Goal: Information Seeking & Learning: Learn about a topic

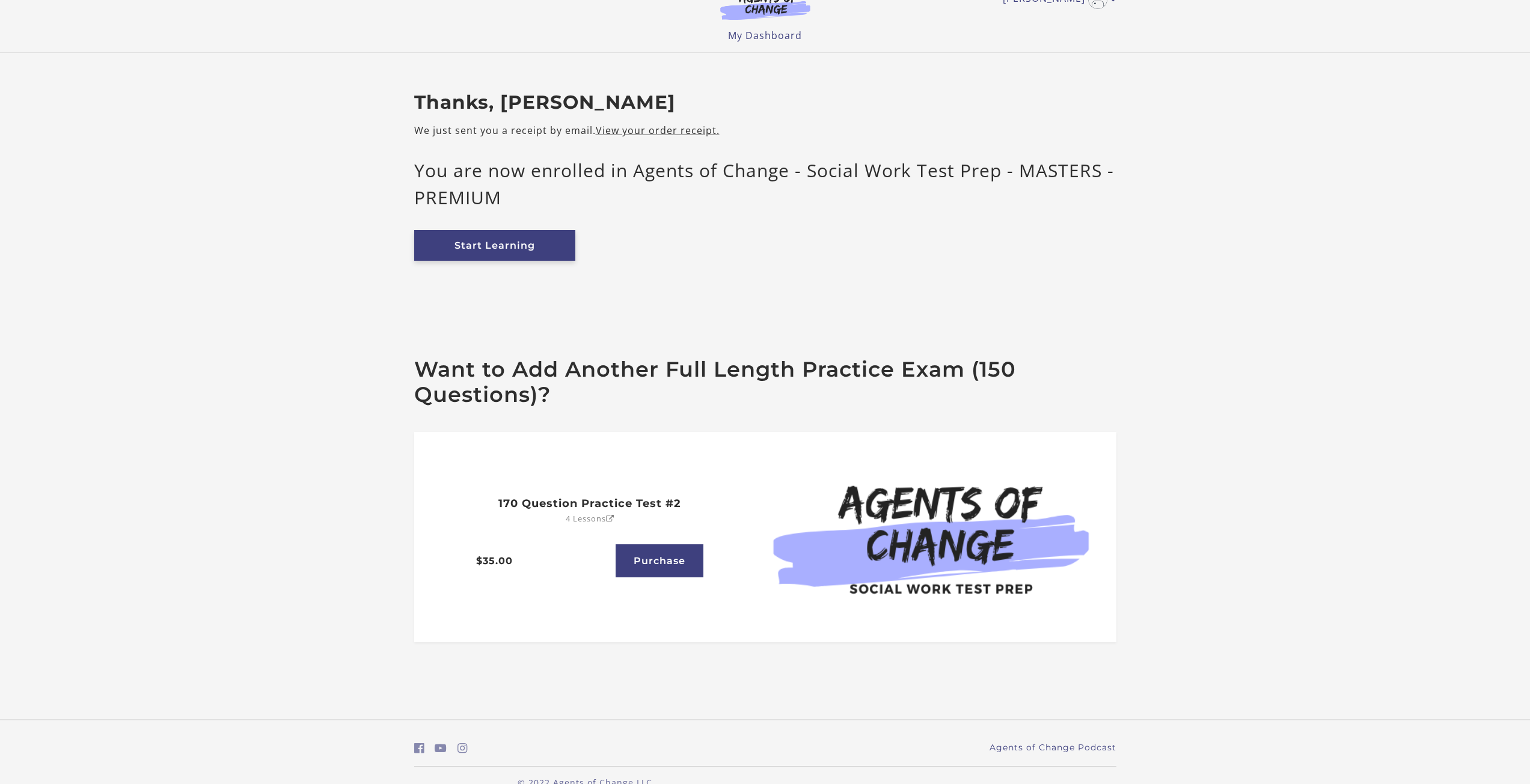
scroll to position [47, 0]
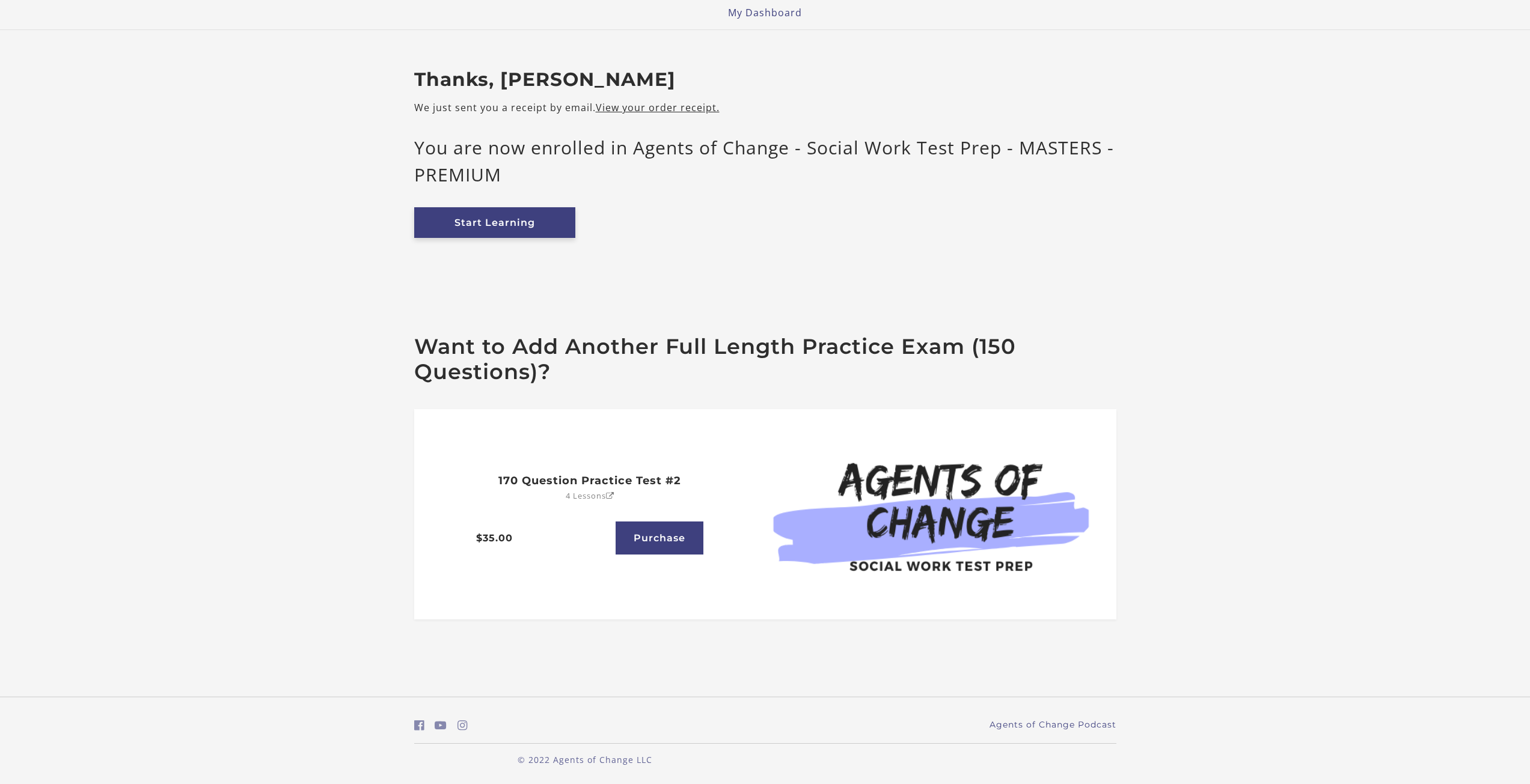
click at [478, 227] on link "Start Learning" at bounding box center [495, 223] width 161 height 31
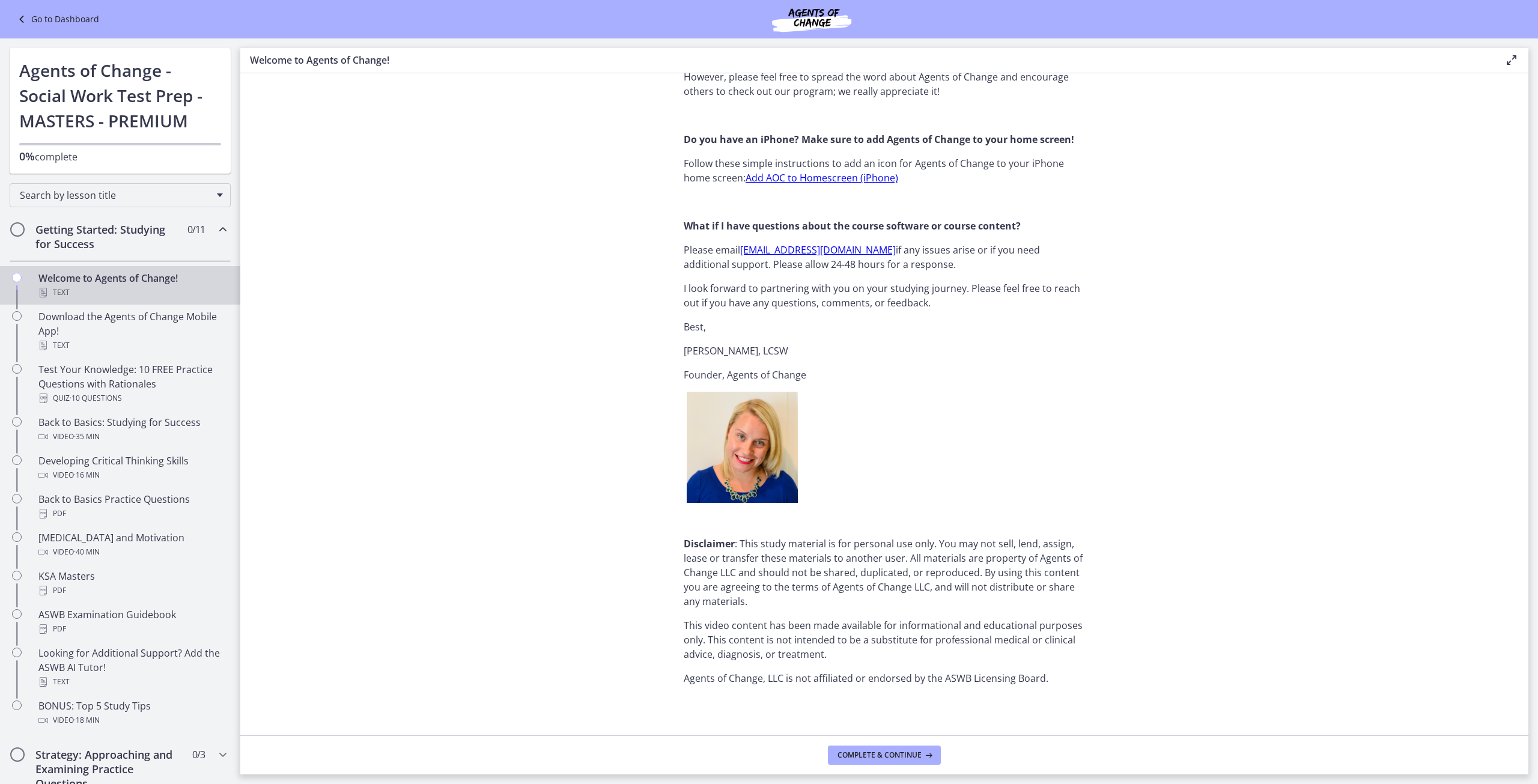
scroll to position [1220, 0]
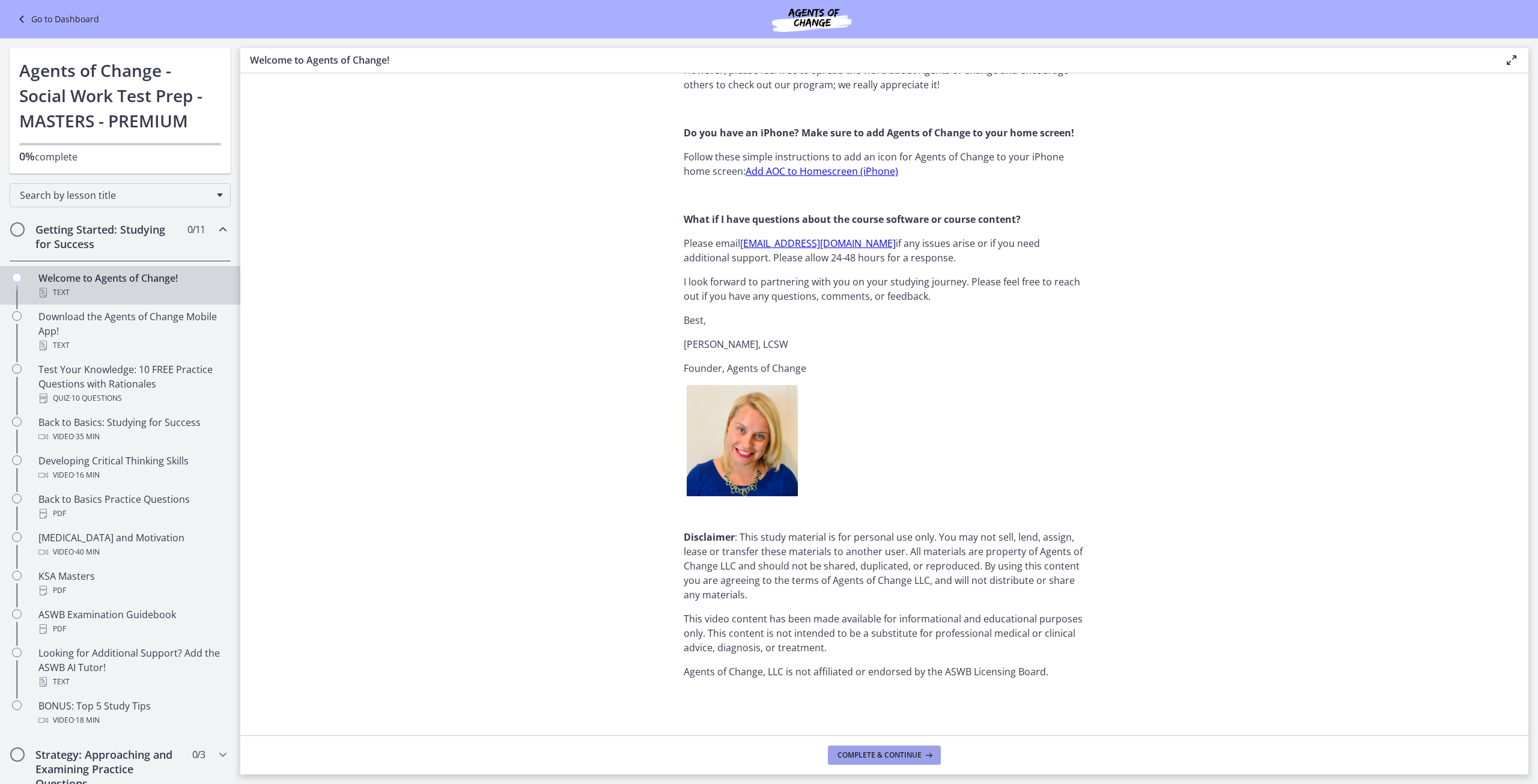
click at [869, 753] on span "Complete & continue" at bounding box center [879, 755] width 84 height 10
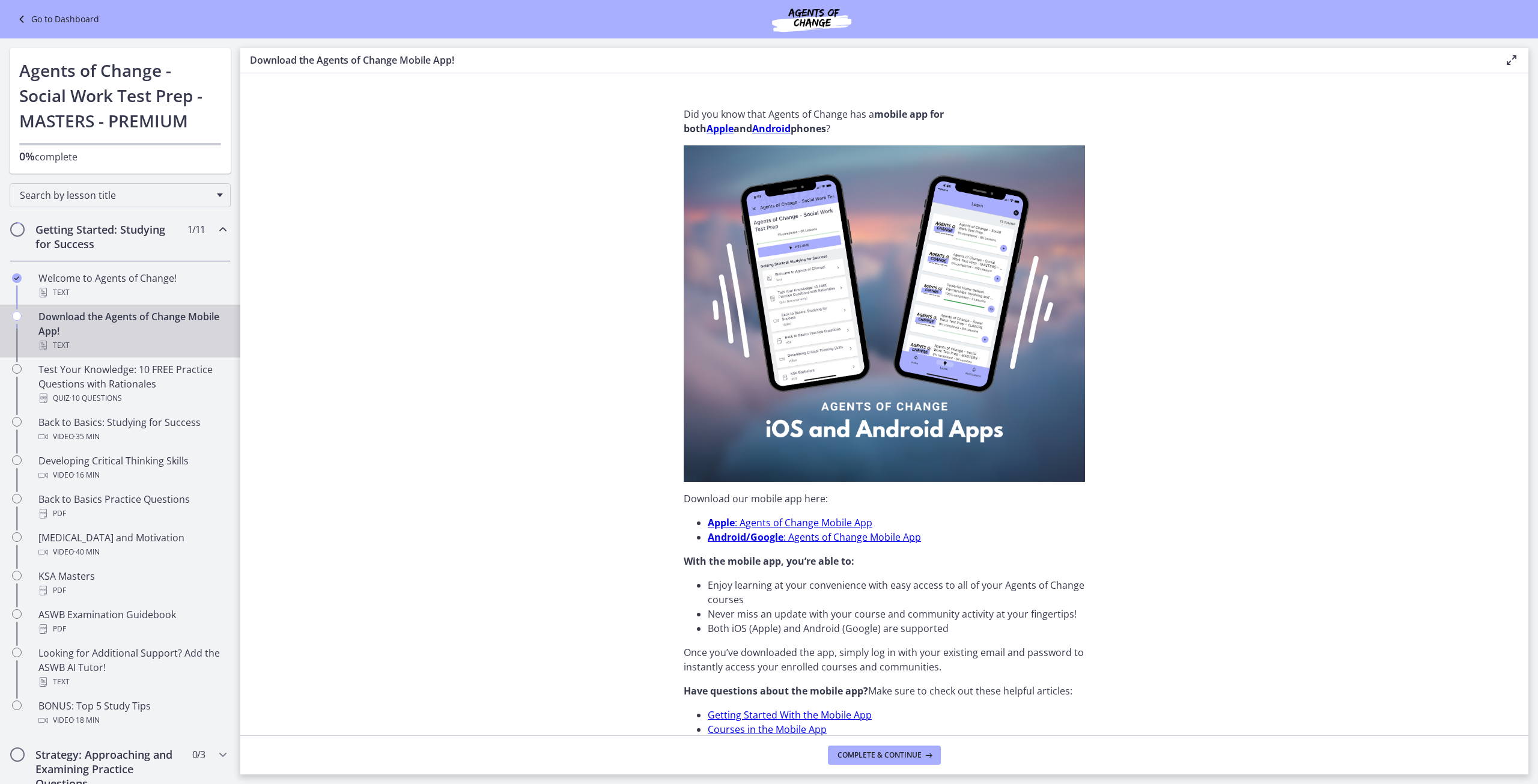
scroll to position [60, 0]
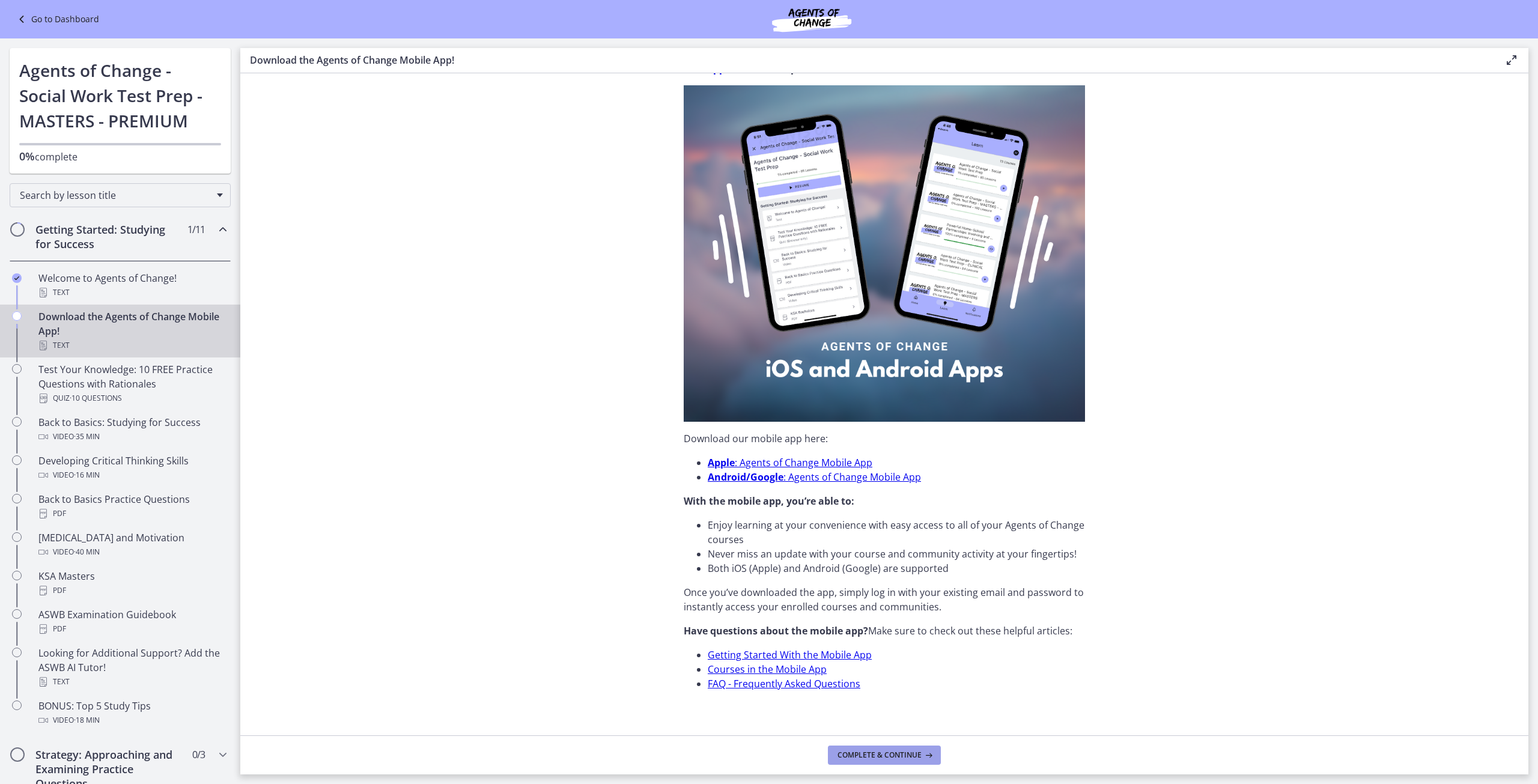
click at [889, 751] on span "Complete & continue" at bounding box center [879, 755] width 84 height 10
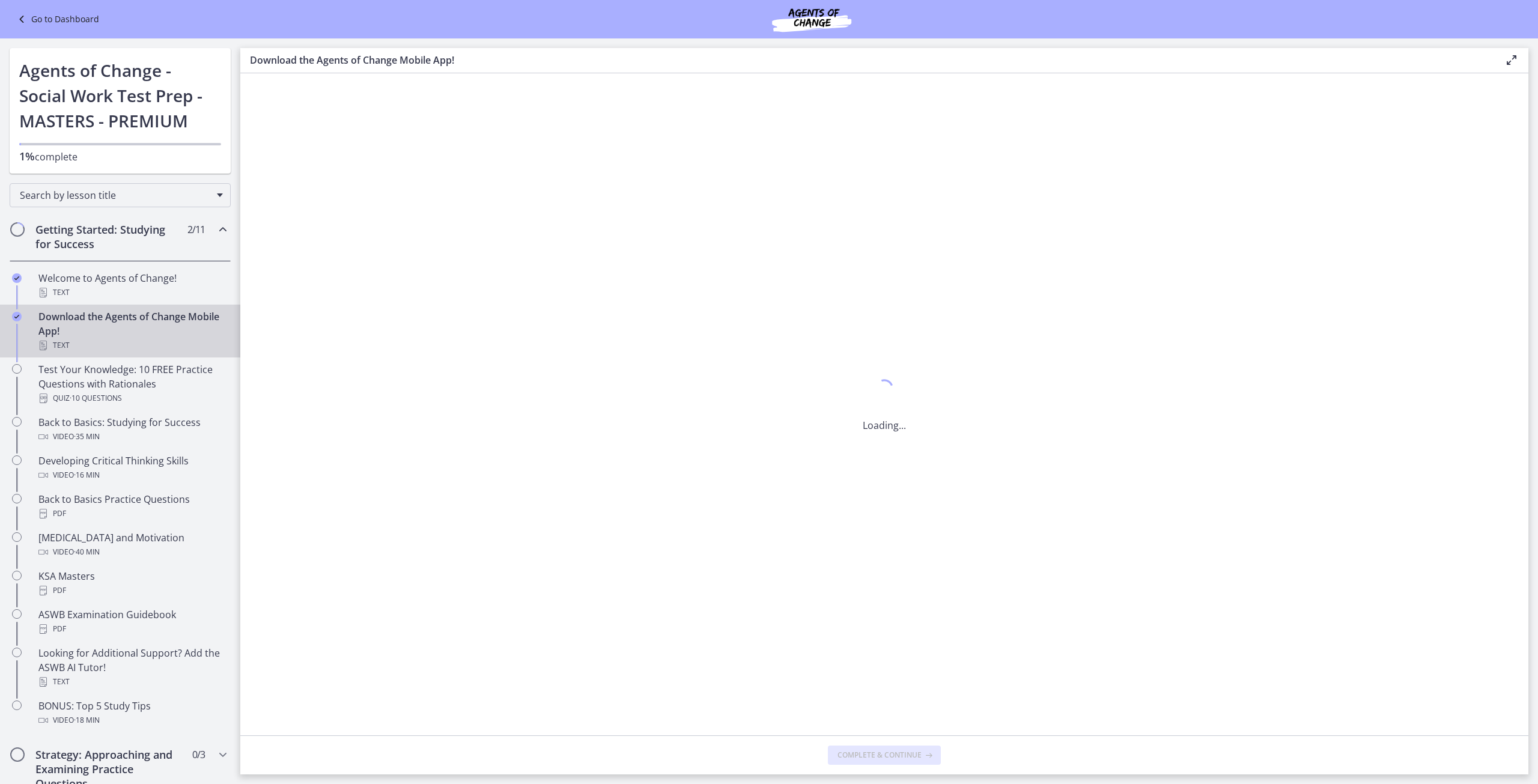
scroll to position [0, 0]
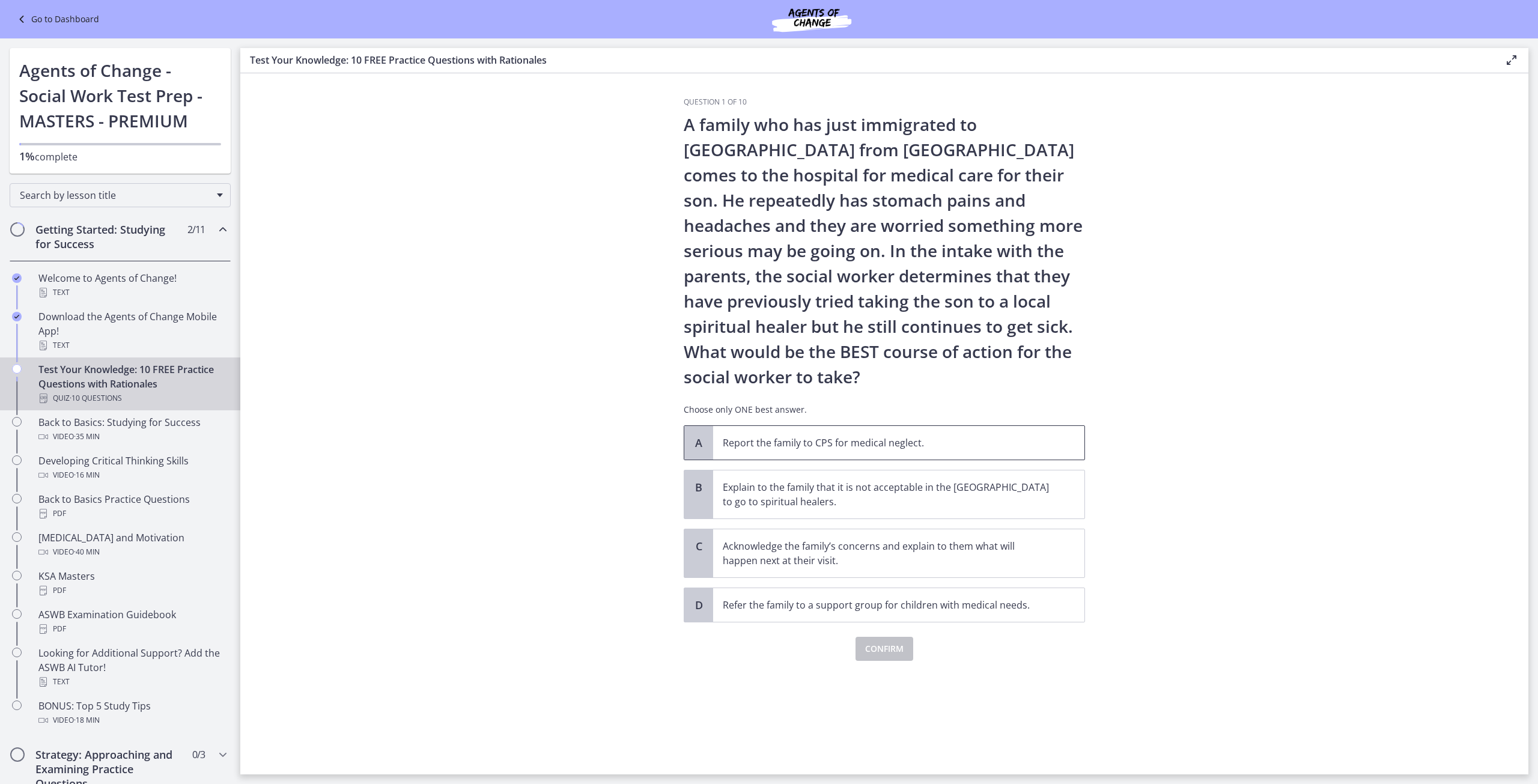
click at [785, 449] on p "Report the family to CPS for medical neglect." at bounding box center [887, 442] width 328 height 15
click at [878, 647] on span "Confirm" at bounding box center [885, 648] width 39 height 15
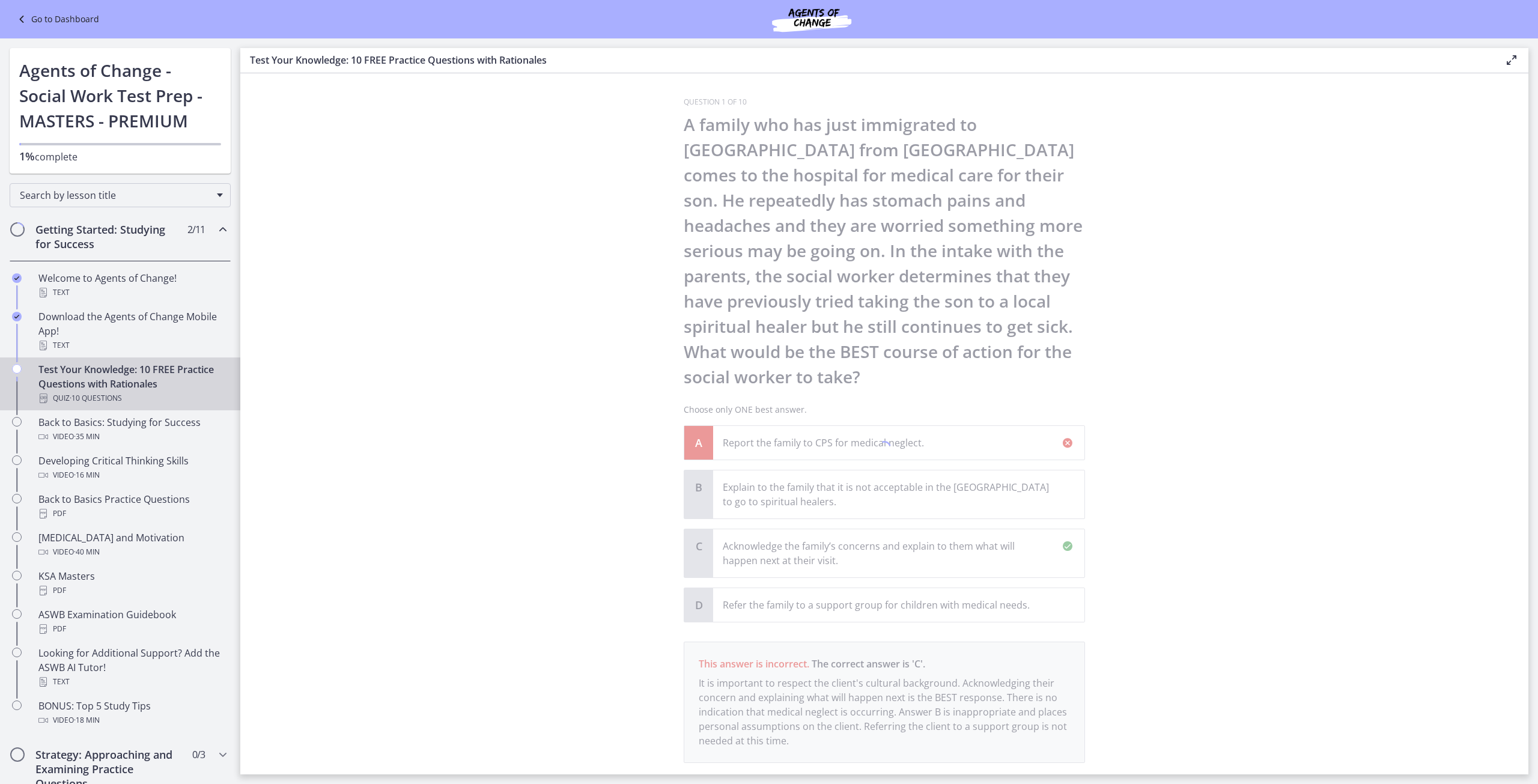
scroll to position [75, 0]
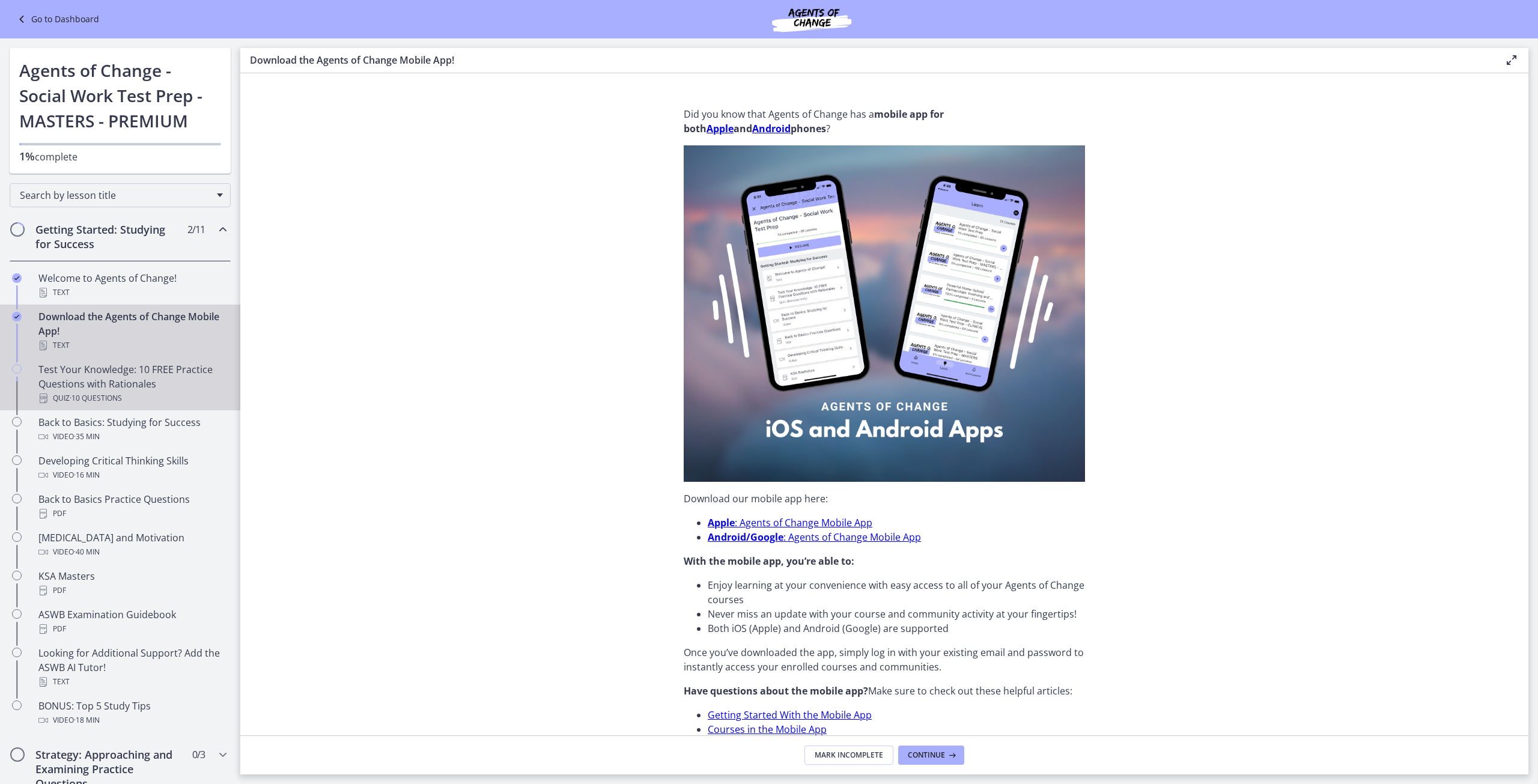
click at [81, 364] on div "Test Your Knowledge: 10 FREE Practice Questions with Rationales Quiz · 10 Quest…" at bounding box center [133, 383] width 188 height 44
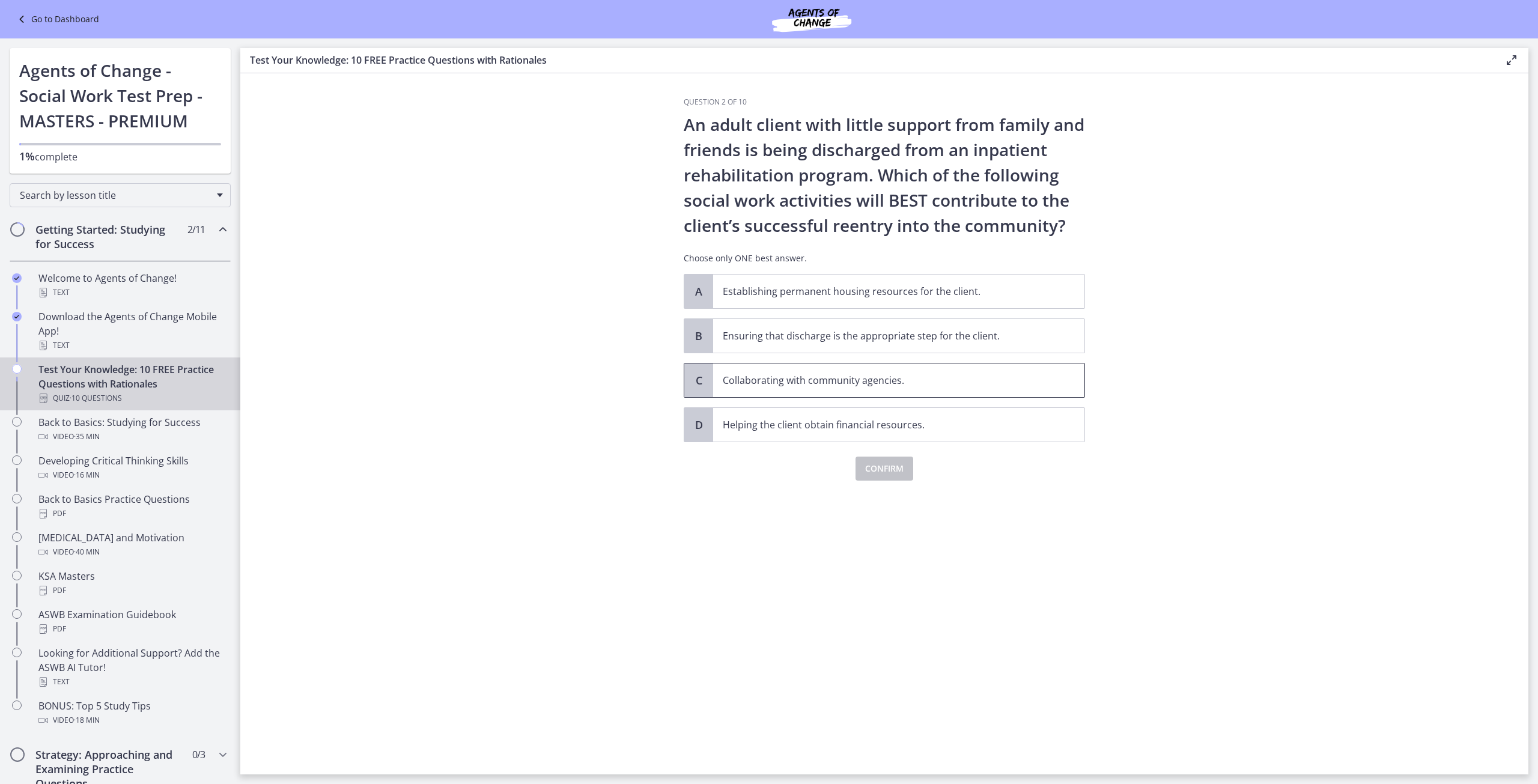
click at [739, 373] on span "Collaborating with community agencies." at bounding box center [899, 380] width 372 height 34
click at [878, 474] on span "Confirm" at bounding box center [885, 468] width 39 height 15
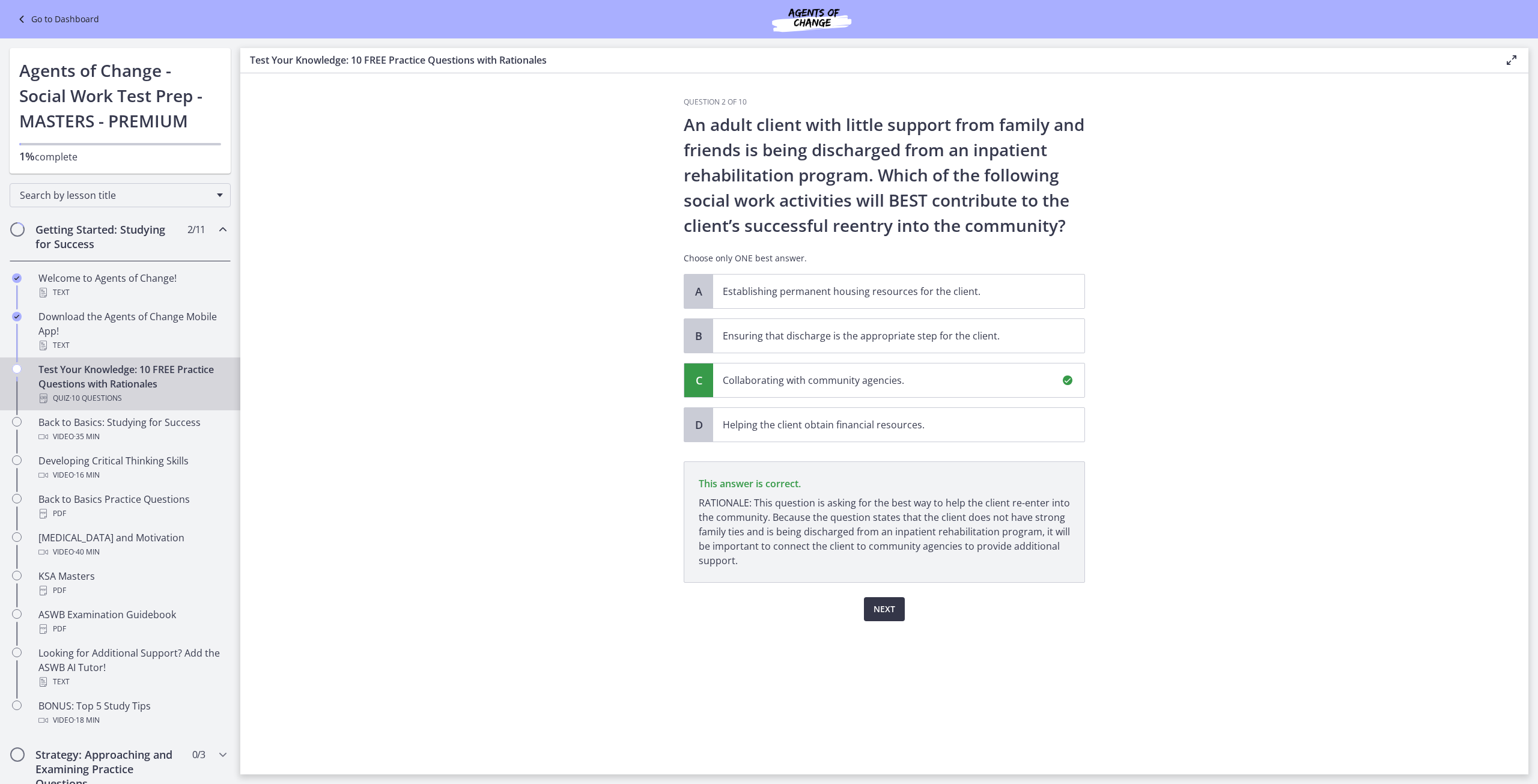
click at [893, 609] on span "Next" at bounding box center [884, 609] width 21 height 15
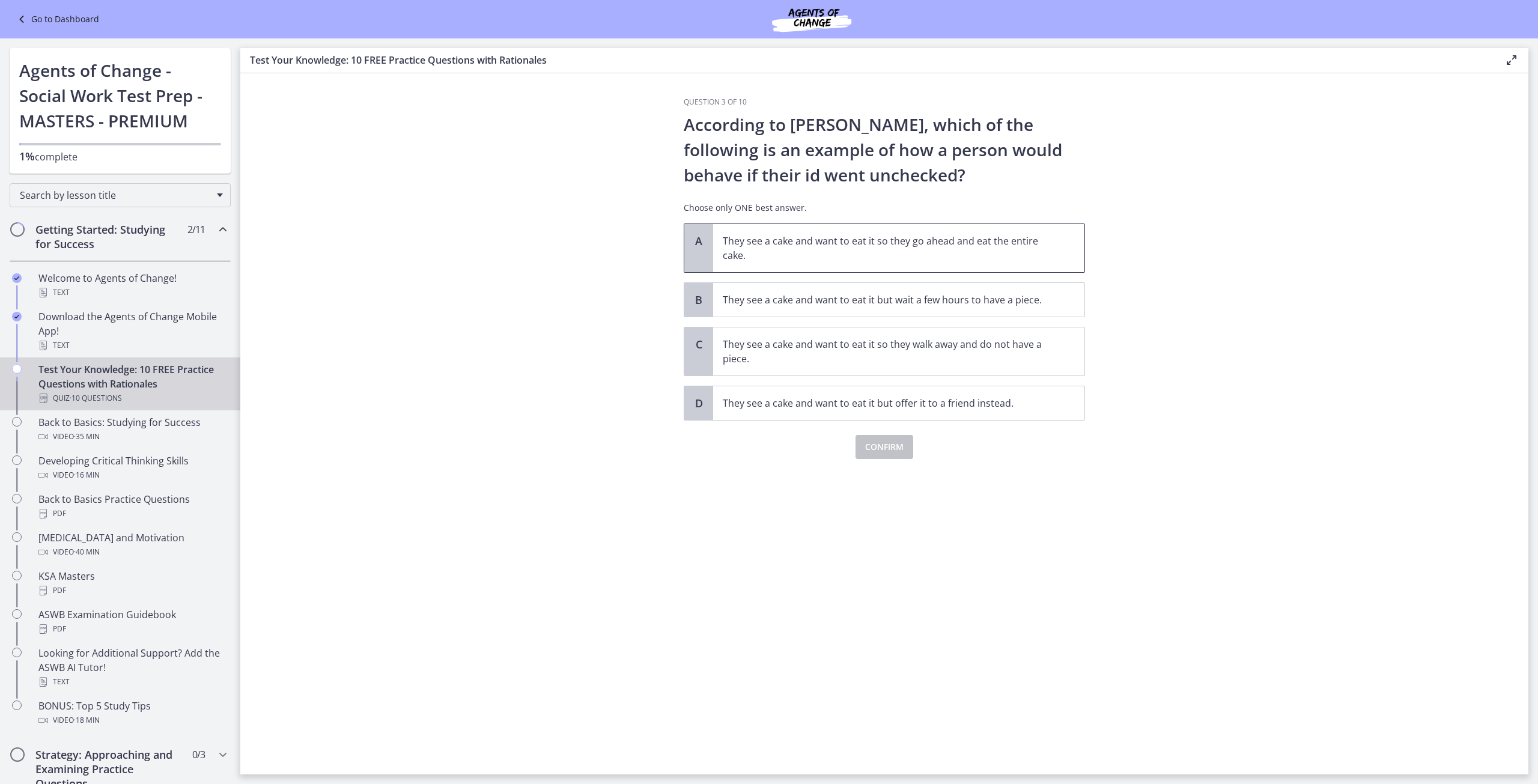
click at [803, 263] on span "They see a cake and want to eat it so they go ahead and eat the entire cake." at bounding box center [899, 249] width 372 height 48
click at [875, 443] on span "Confirm" at bounding box center [885, 446] width 39 height 15
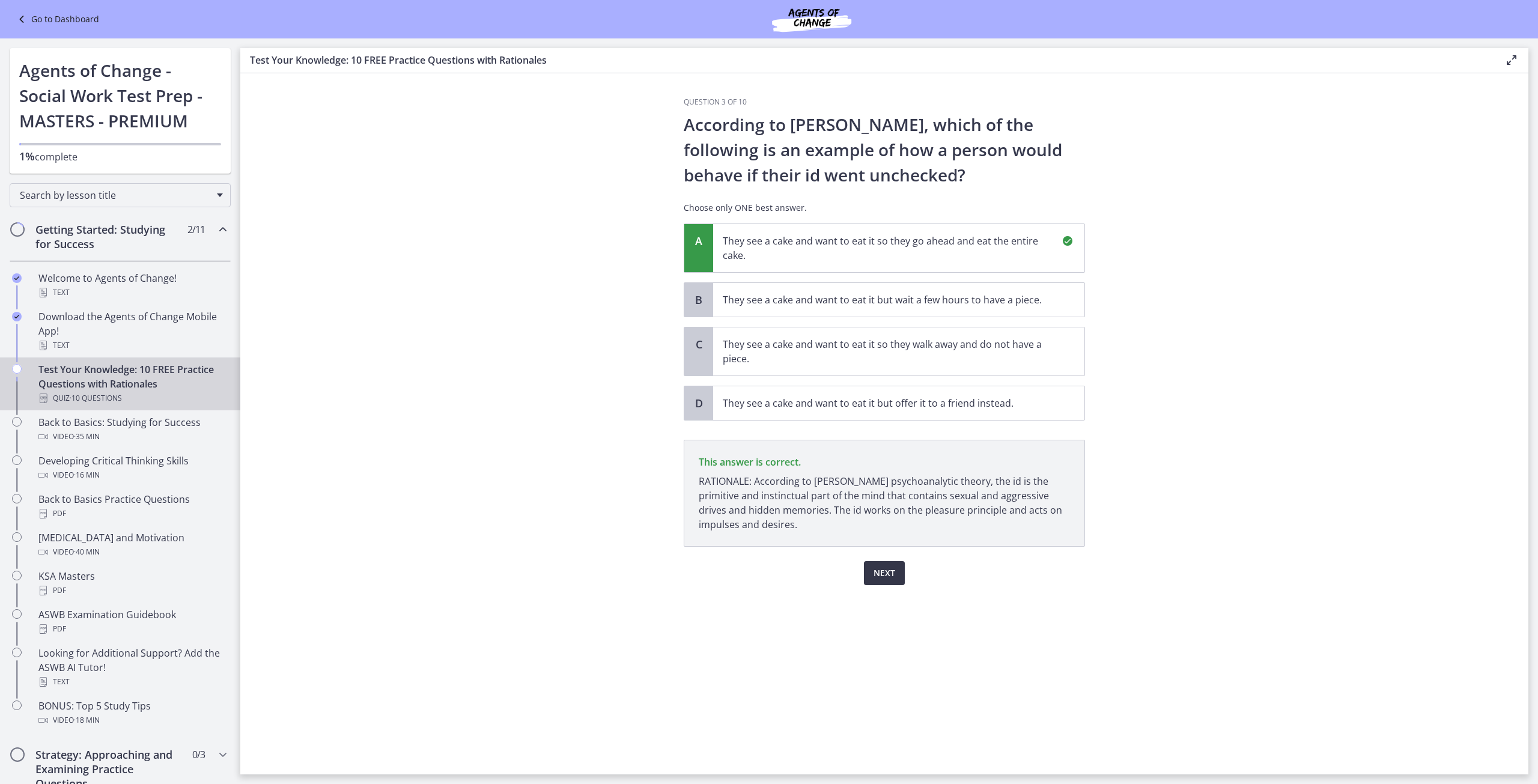
click at [885, 573] on span "Next" at bounding box center [884, 573] width 21 height 15
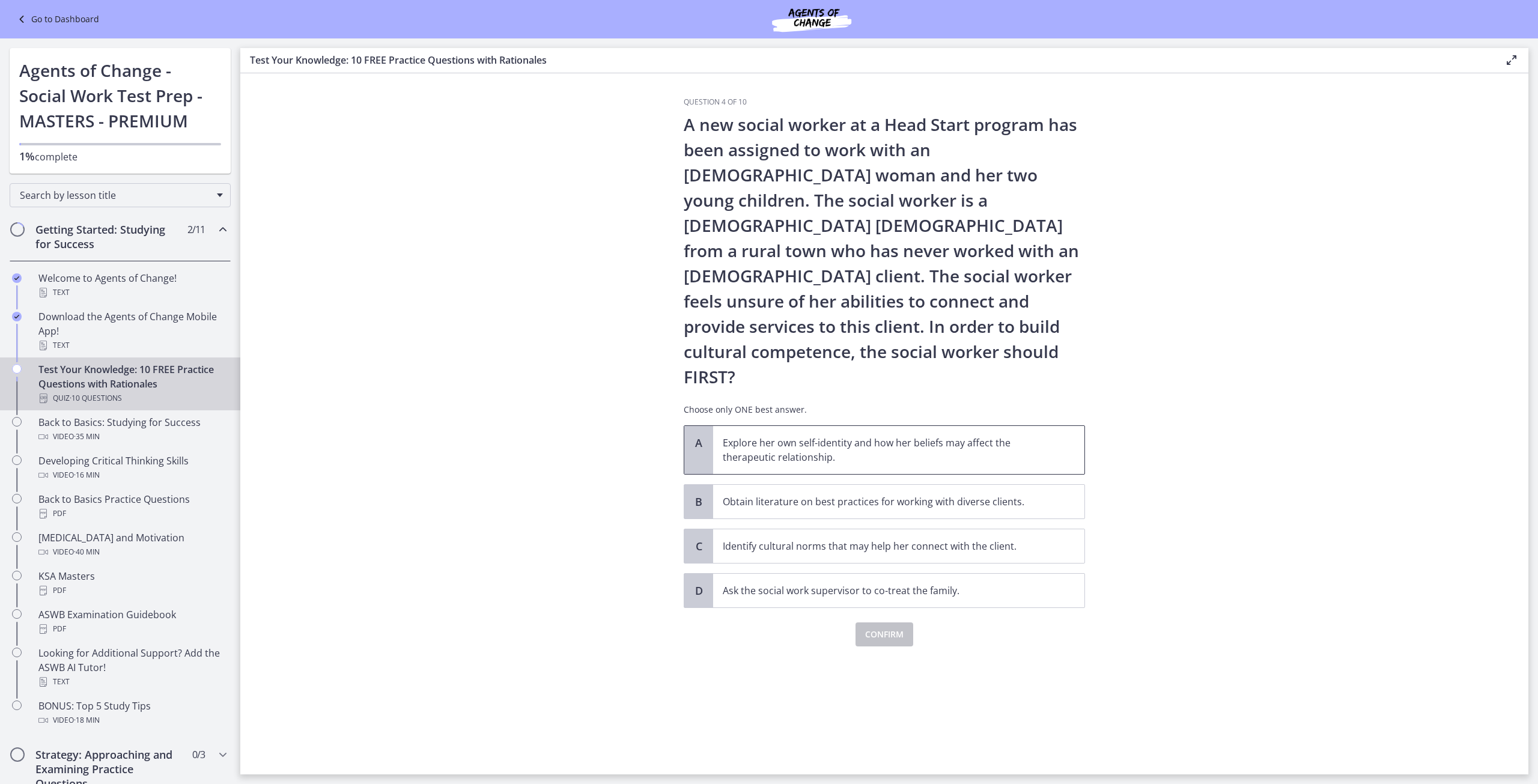
click at [716, 426] on span "Explore her own self-identity and how her beliefs may affect the therapeutic re…" at bounding box center [899, 450] width 372 height 48
click at [888, 627] on span "Confirm" at bounding box center [885, 634] width 39 height 15
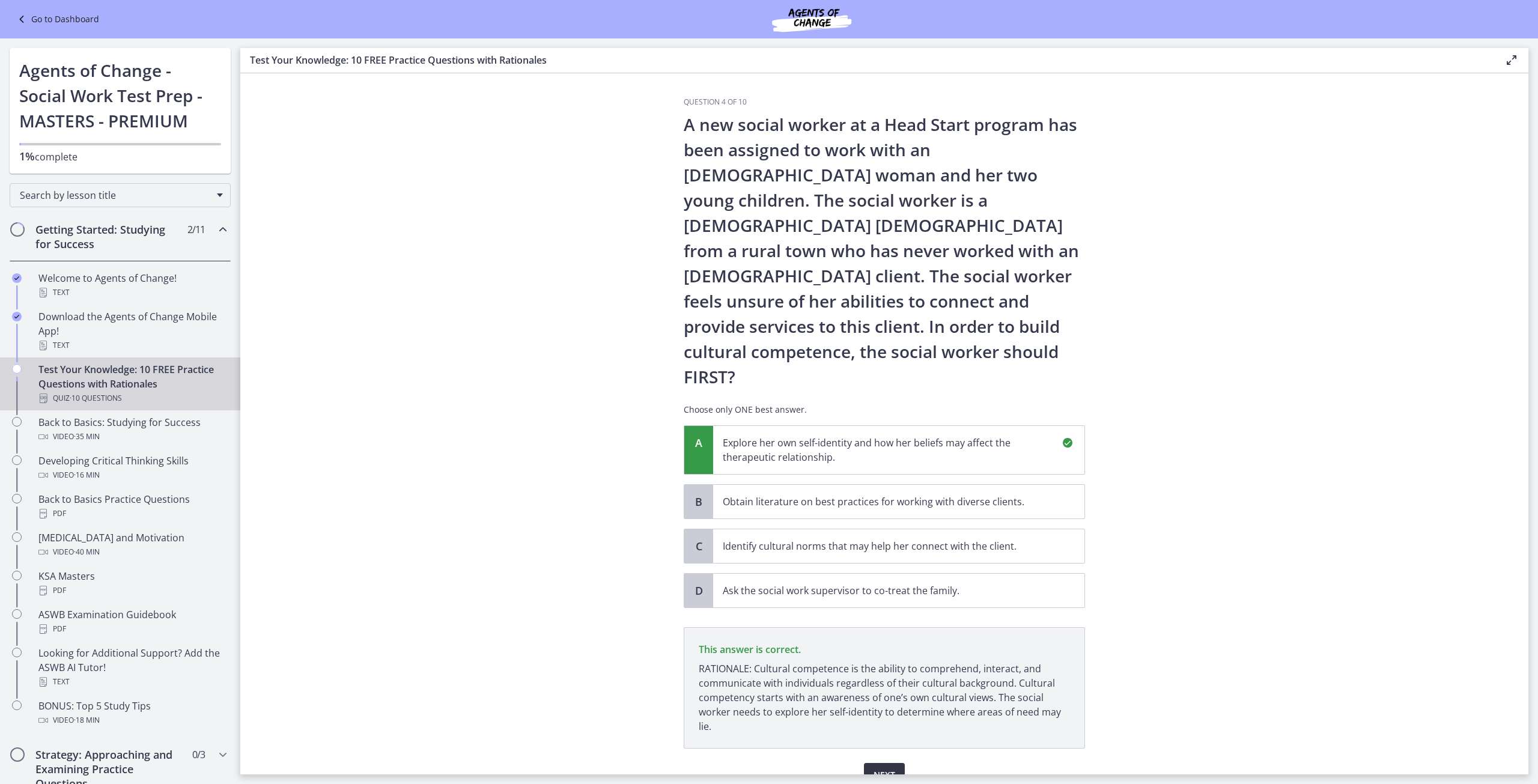
scroll to position [11, 0]
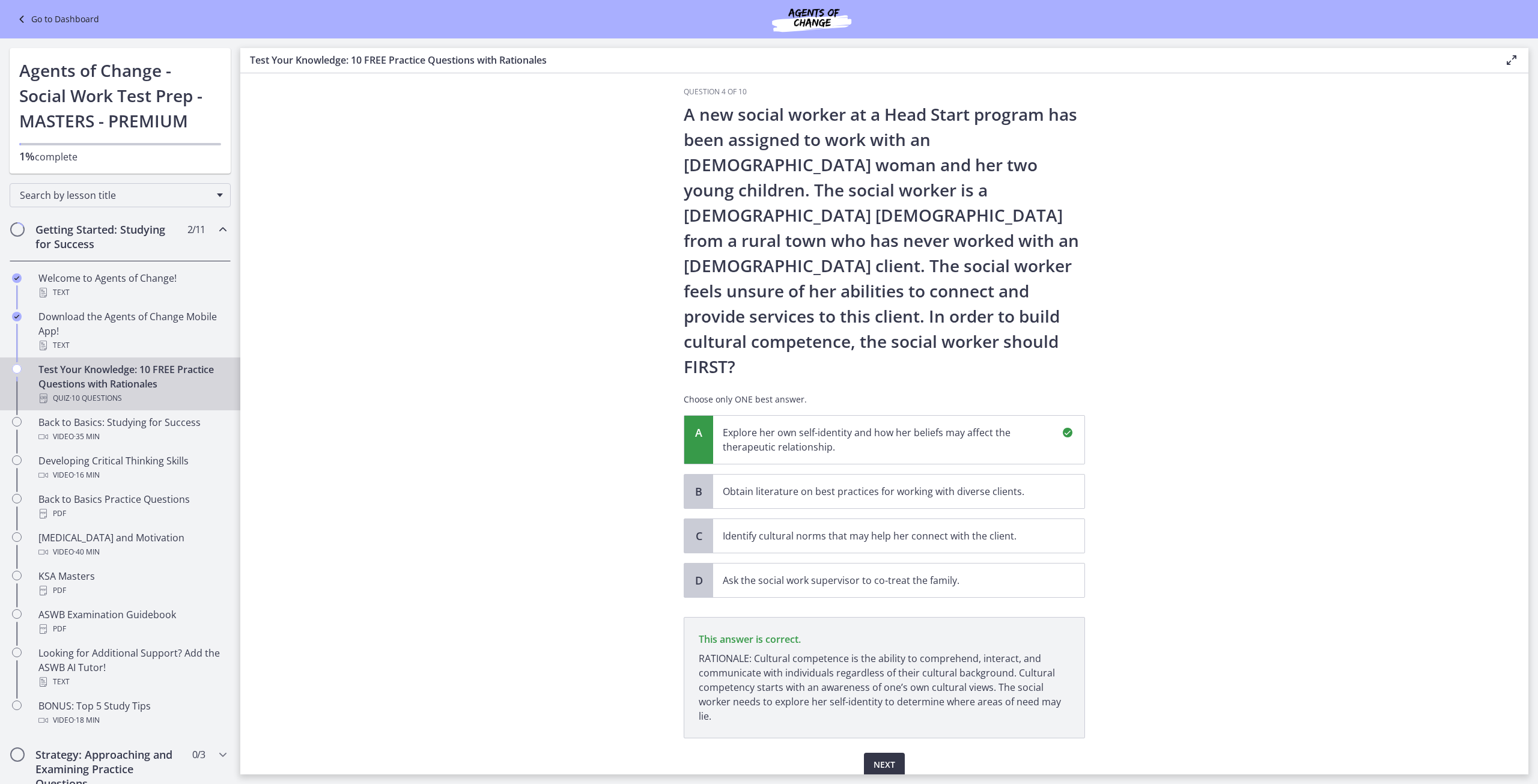
click at [885, 758] on span "Next" at bounding box center [884, 765] width 21 height 15
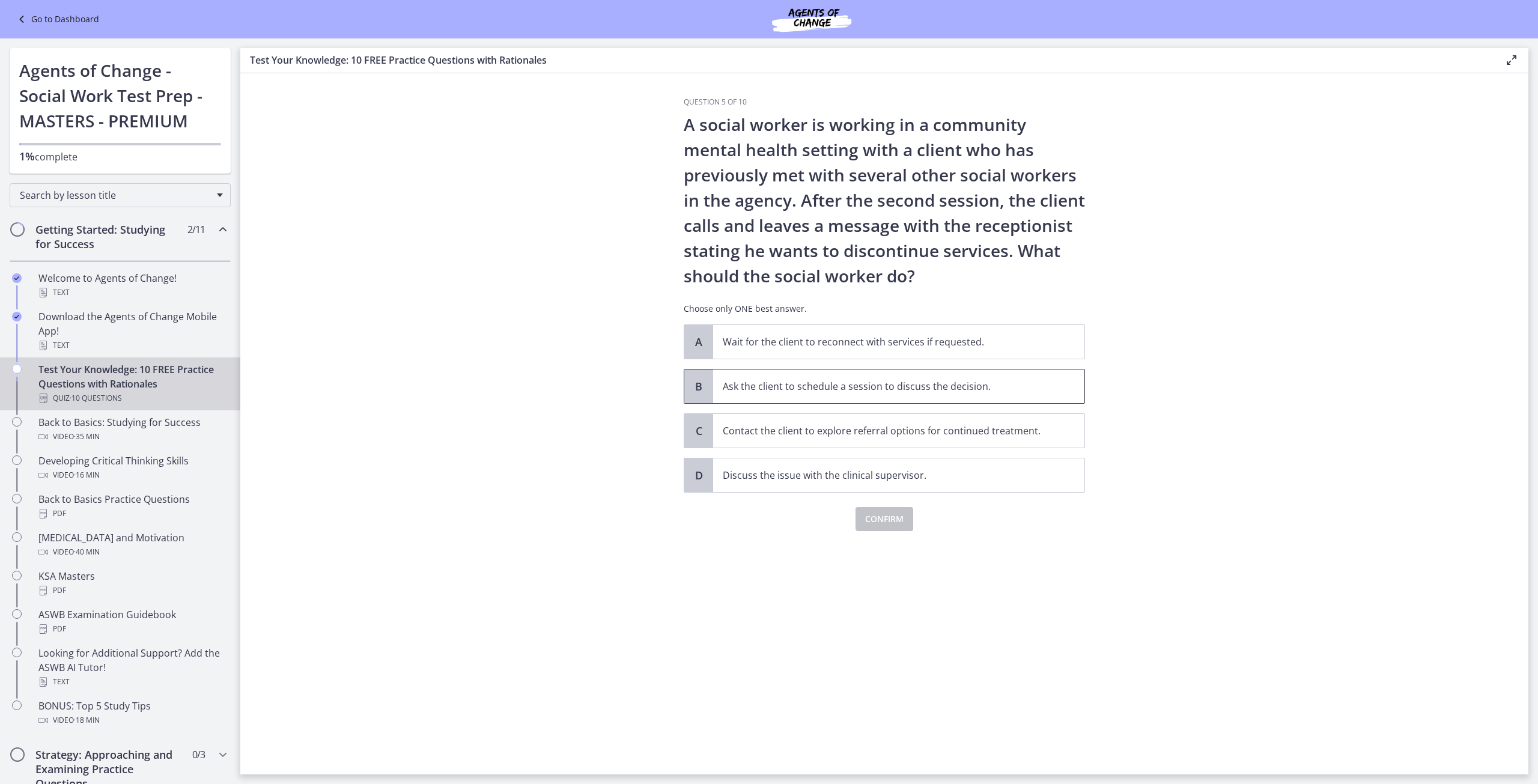
click at [770, 397] on span "Ask the client to schedule a session to discuss the decision." at bounding box center [899, 386] width 372 height 34
click at [873, 513] on span "Confirm" at bounding box center [885, 519] width 39 height 15
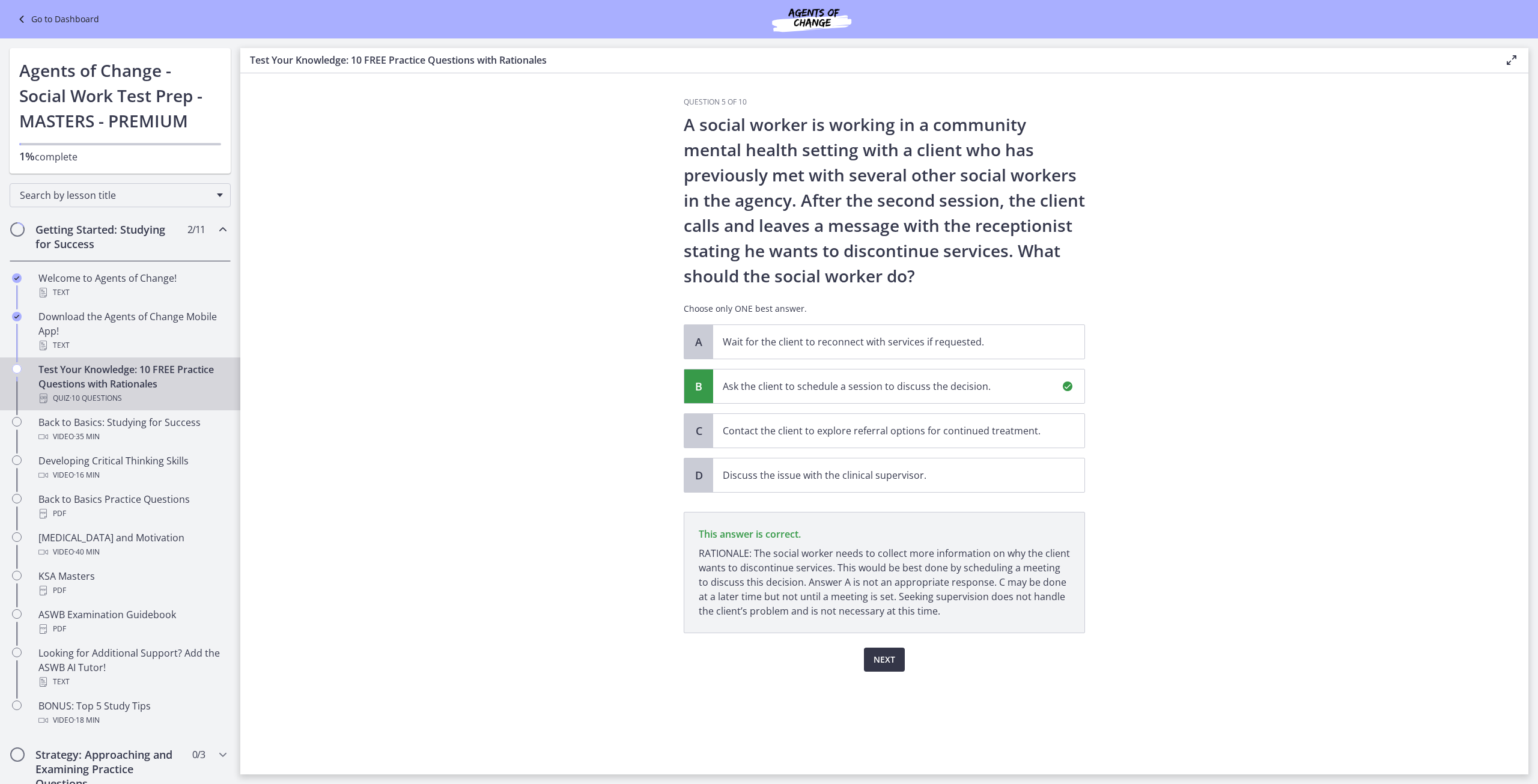
click at [890, 660] on span "Next" at bounding box center [884, 659] width 21 height 15
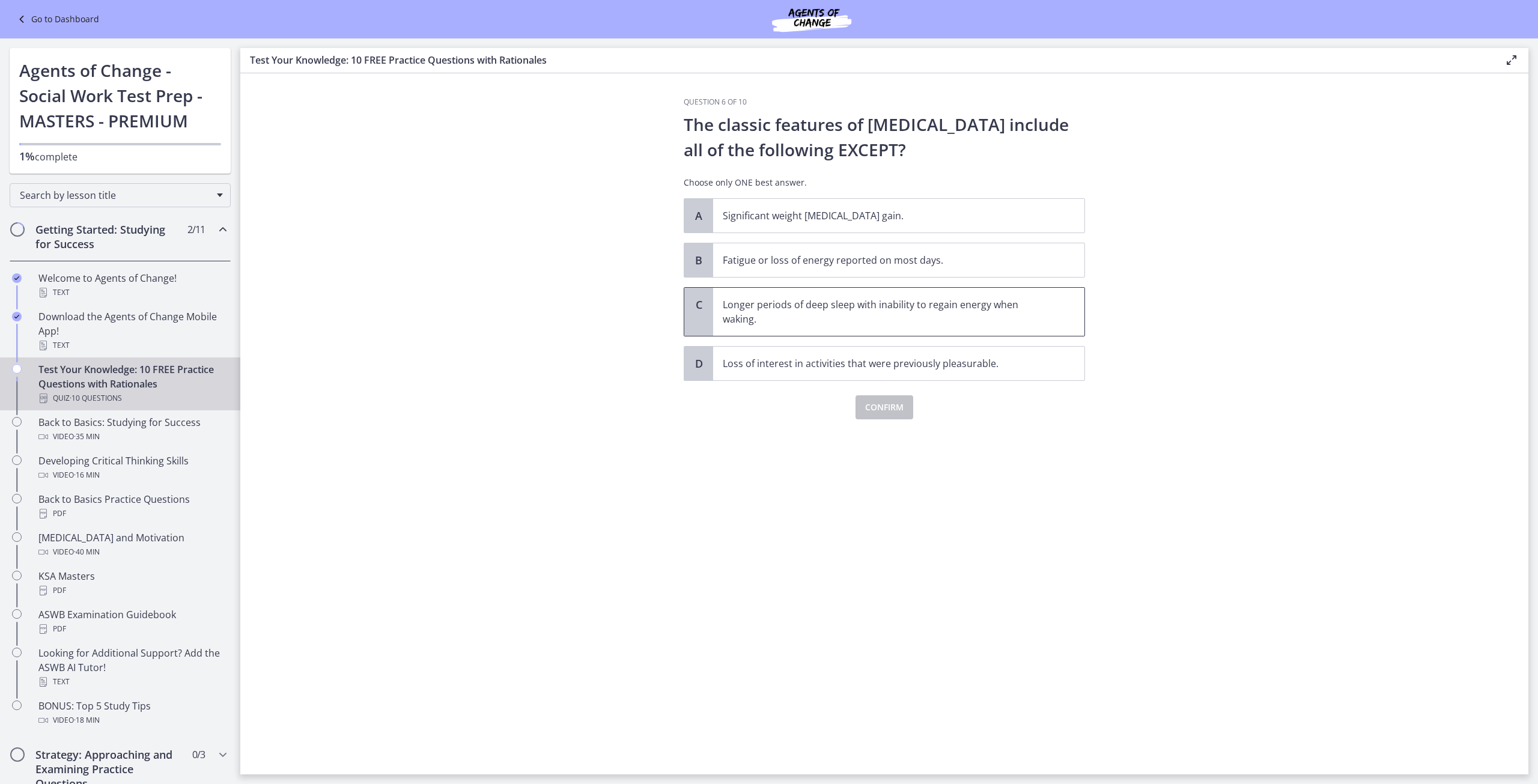
click at [840, 322] on p "Longer periods of deep sleep with inability to regain energy when waking." at bounding box center [887, 312] width 328 height 29
click at [882, 406] on span "Confirm" at bounding box center [885, 407] width 39 height 15
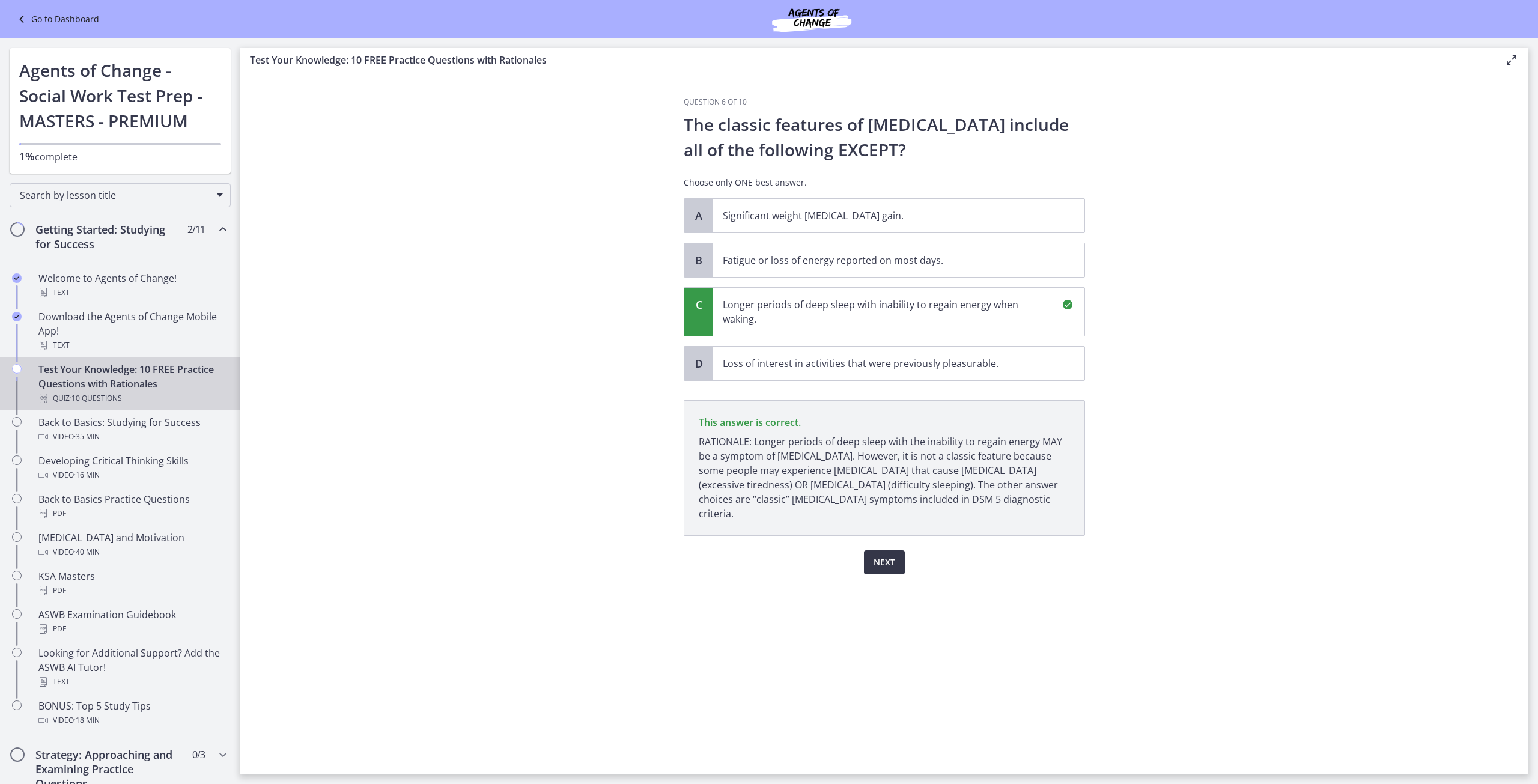
click at [879, 556] on span "Next" at bounding box center [884, 562] width 21 height 15
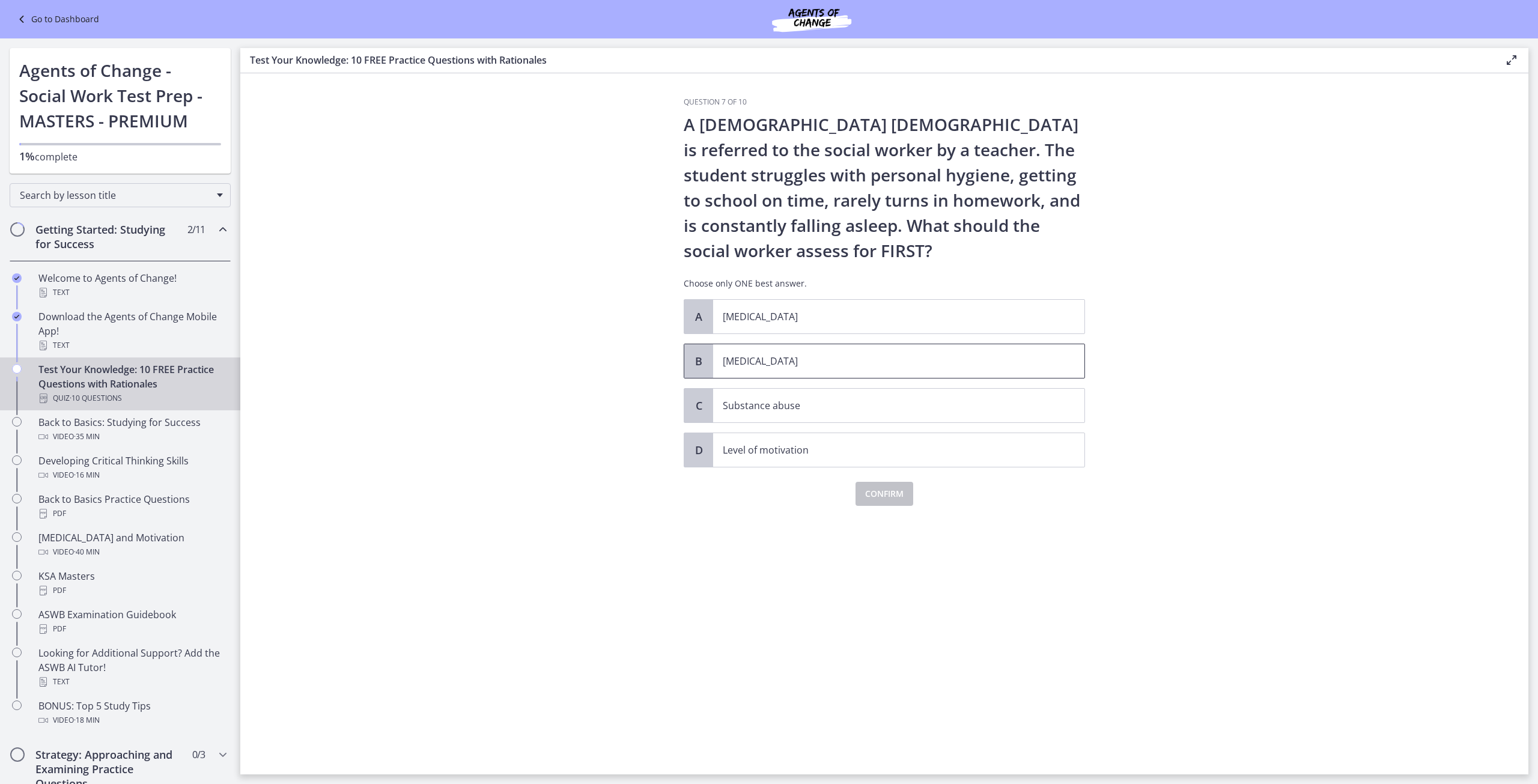
click at [745, 365] on p "[MEDICAL_DATA]" at bounding box center [887, 361] width 328 height 15
click at [892, 488] on span "Confirm" at bounding box center [885, 494] width 39 height 15
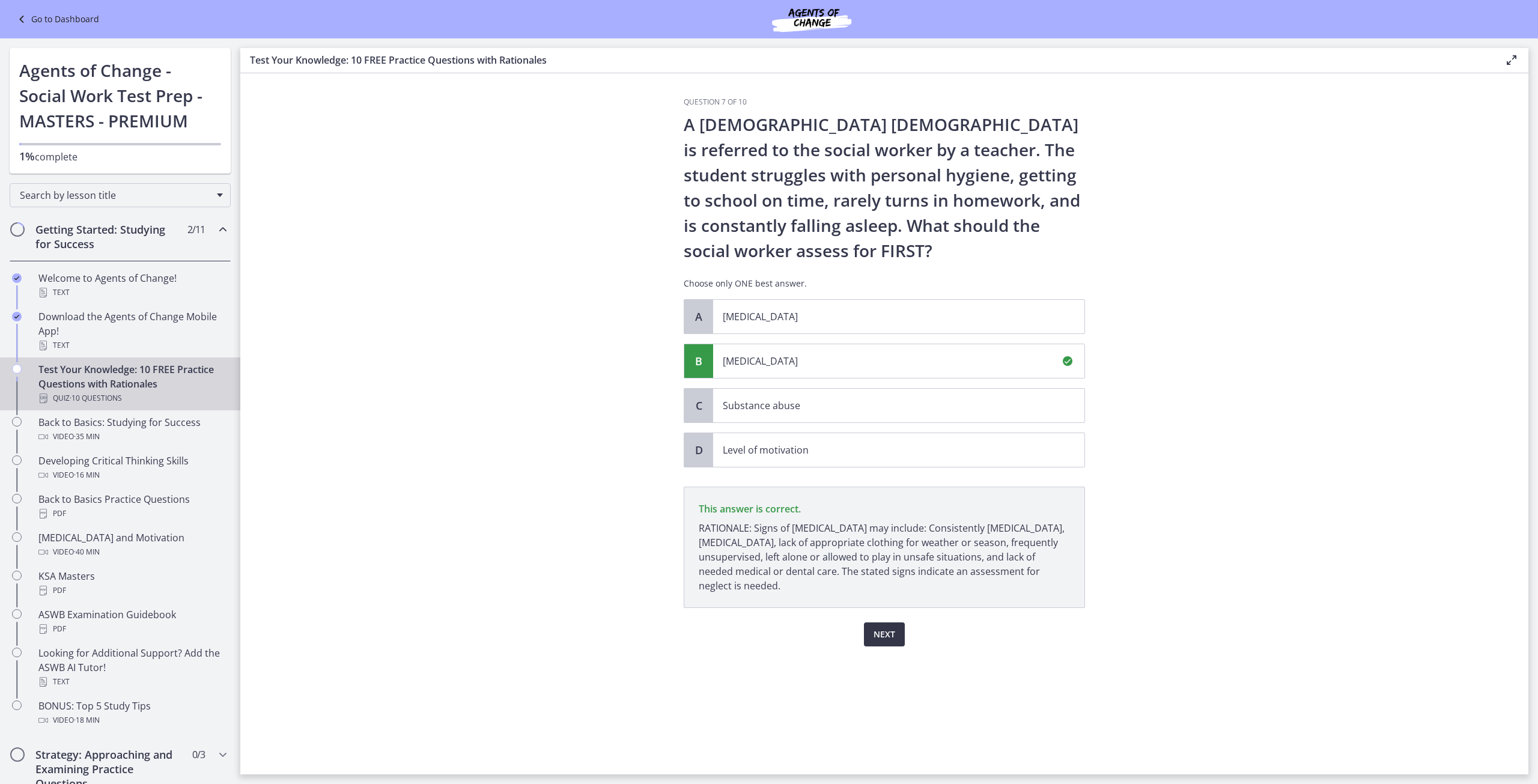
click at [892, 630] on span "Next" at bounding box center [884, 634] width 21 height 15
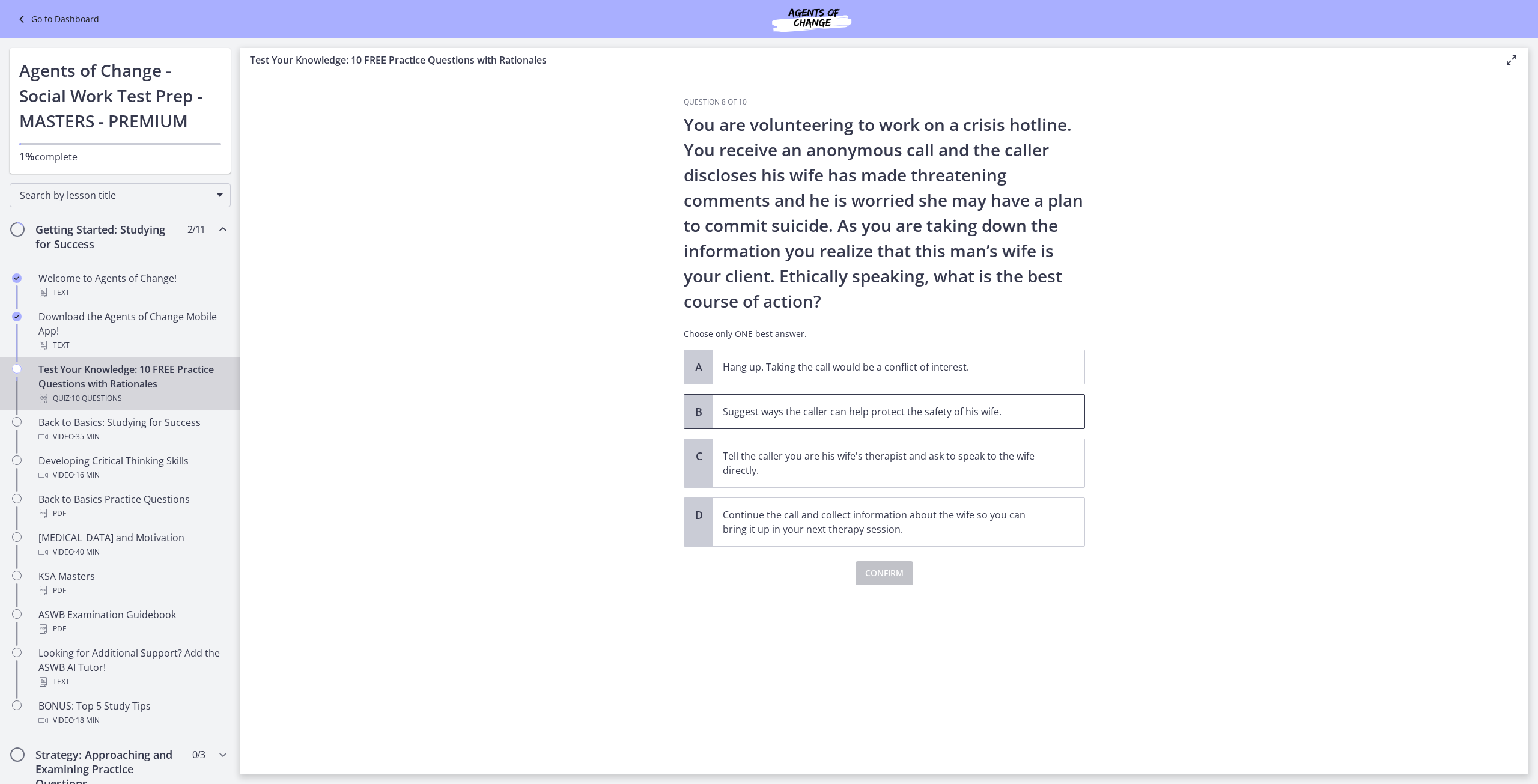
click at [778, 412] on p "Suggest ways the caller can help protect the safety of his wife." at bounding box center [887, 411] width 328 height 15
click at [878, 569] on span "Confirm" at bounding box center [885, 573] width 39 height 15
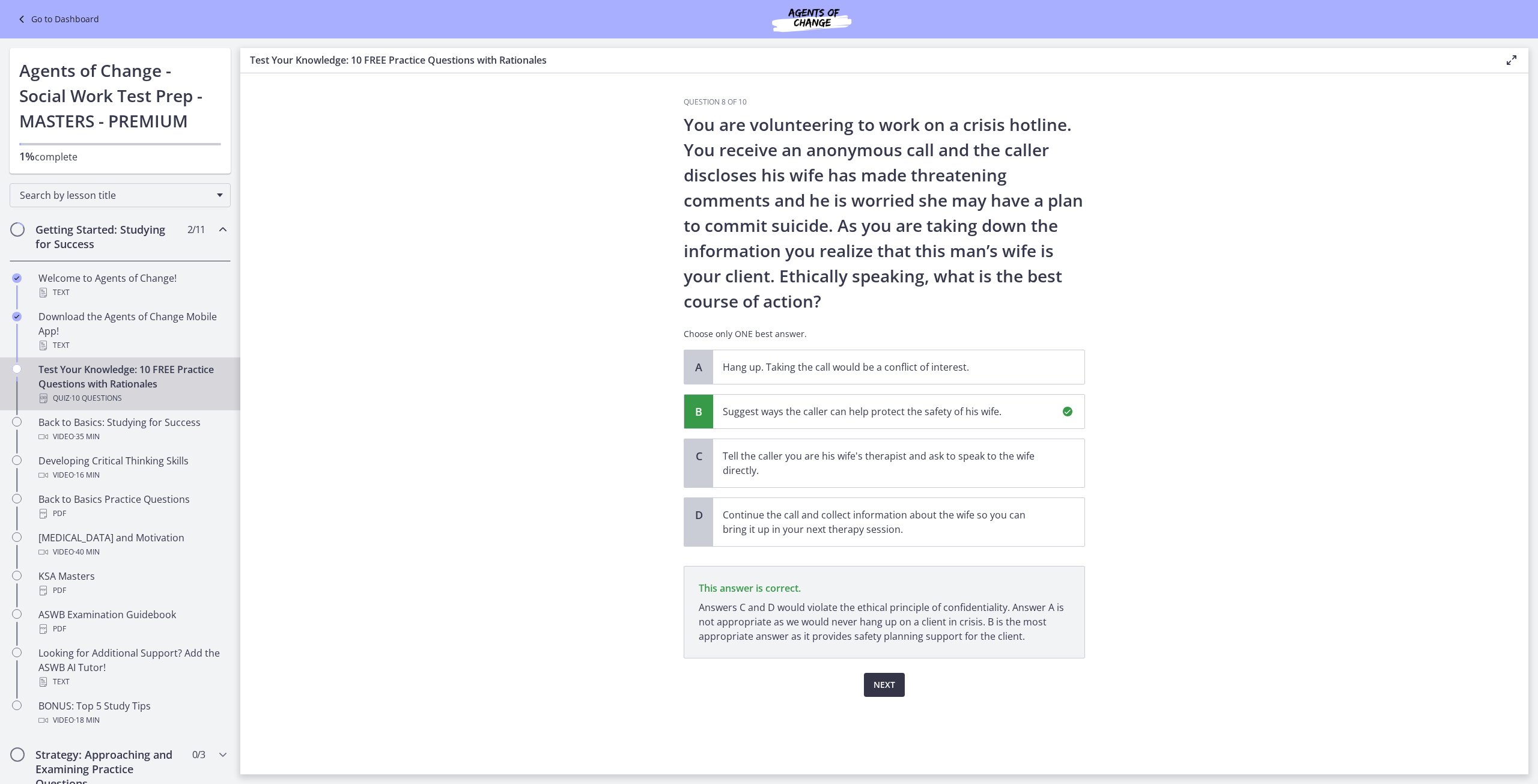
click at [877, 685] on span "Next" at bounding box center [884, 684] width 21 height 15
